Goal: Information Seeking & Learning: Learn about a topic

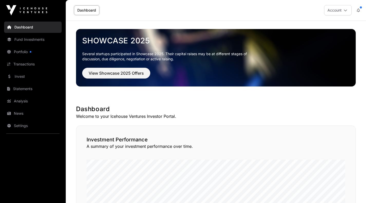
click at [22, 76] on link "Invest" at bounding box center [33, 76] width 58 height 11
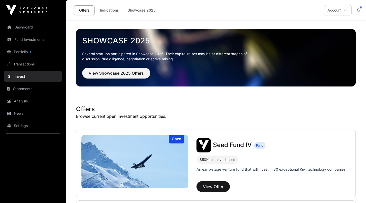
click at [114, 14] on link "Indications" at bounding box center [110, 10] width 26 height 10
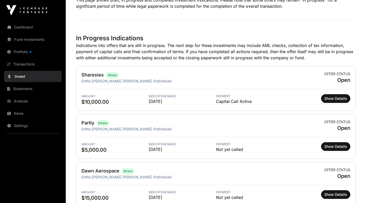
scroll to position [120, 0]
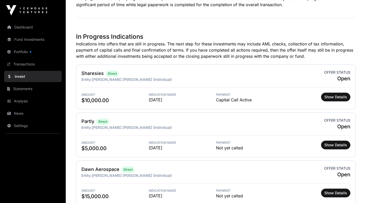
click at [102, 170] on link "Dawn Aerospace" at bounding box center [100, 169] width 38 height 5
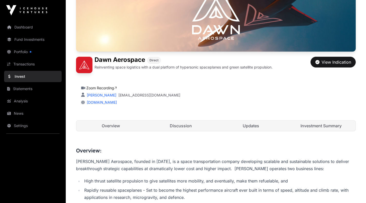
scroll to position [71, 0]
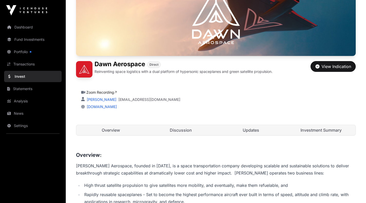
click at [192, 128] on link "Discussion" at bounding box center [180, 130] width 69 height 10
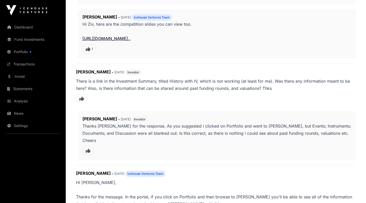
scroll to position [274, 0]
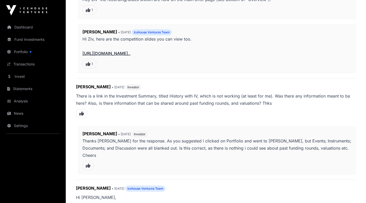
click at [114, 53] on link "[URL][DOMAIN_NAME].." at bounding box center [106, 53] width 48 height 5
